Goal: Check status: Check status

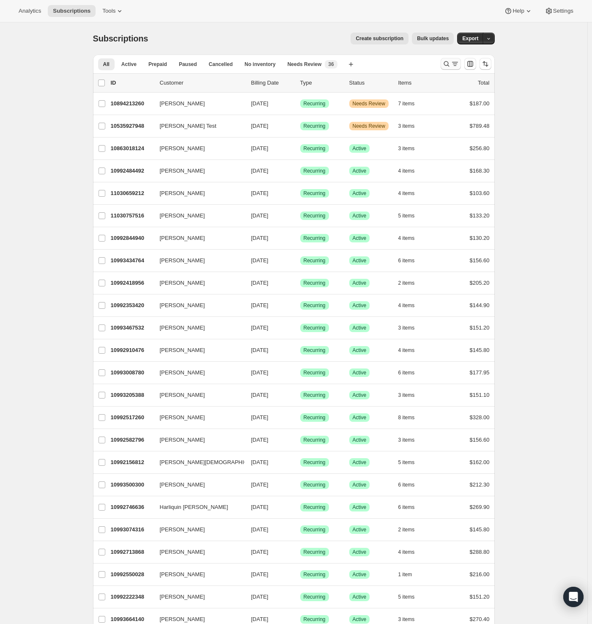
click at [453, 63] on icon "Search and filter results" at bounding box center [455, 64] width 8 height 8
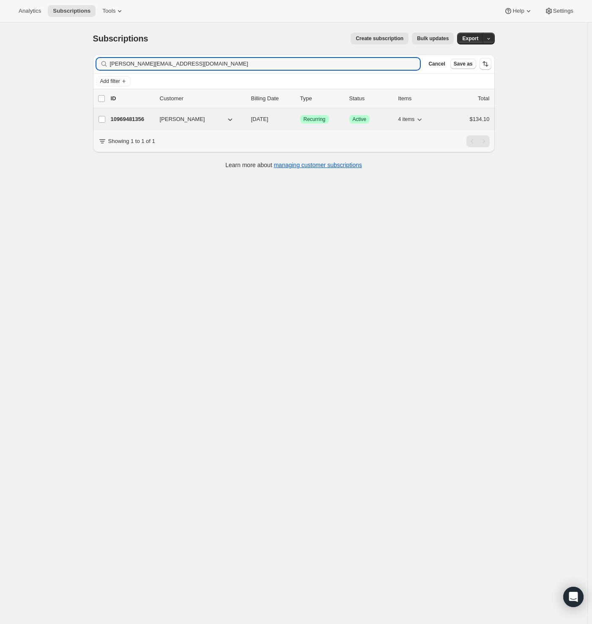
type input "tamra@allegrasatx.com"
click at [132, 121] on p "10969481356" at bounding box center [132, 119] width 42 height 8
